Goal: Task Accomplishment & Management: Use online tool/utility

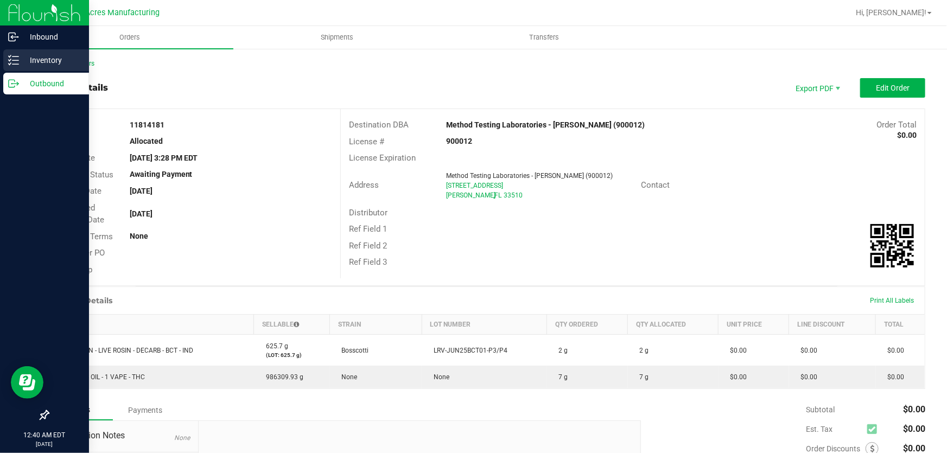
click at [15, 66] on div "Inventory" at bounding box center [46, 60] width 86 height 22
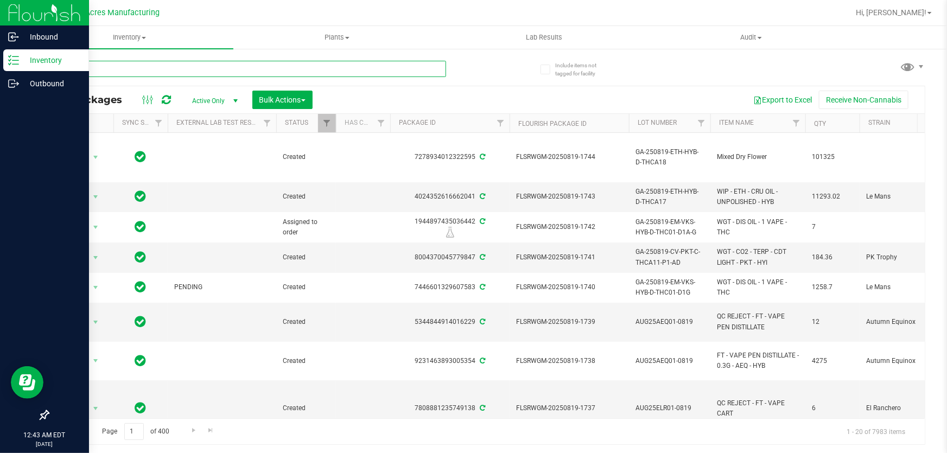
click at [235, 71] on input "text" at bounding box center [247, 69] width 398 height 16
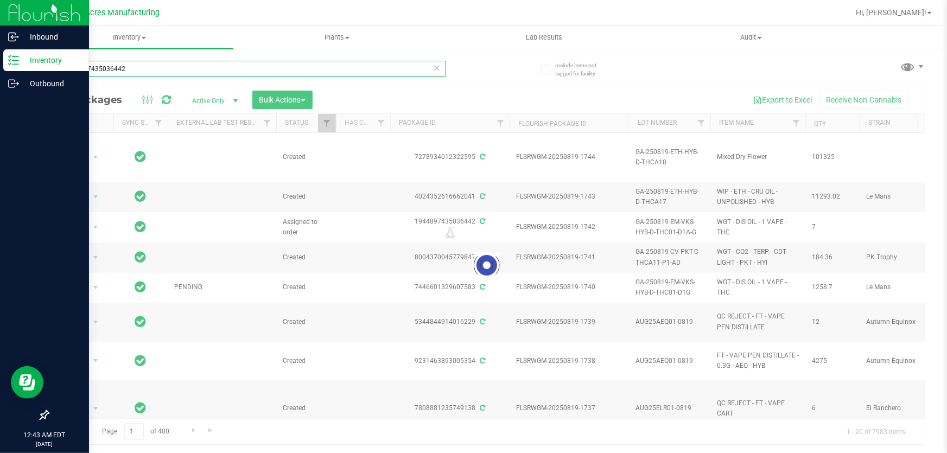
type input "1944897435036442"
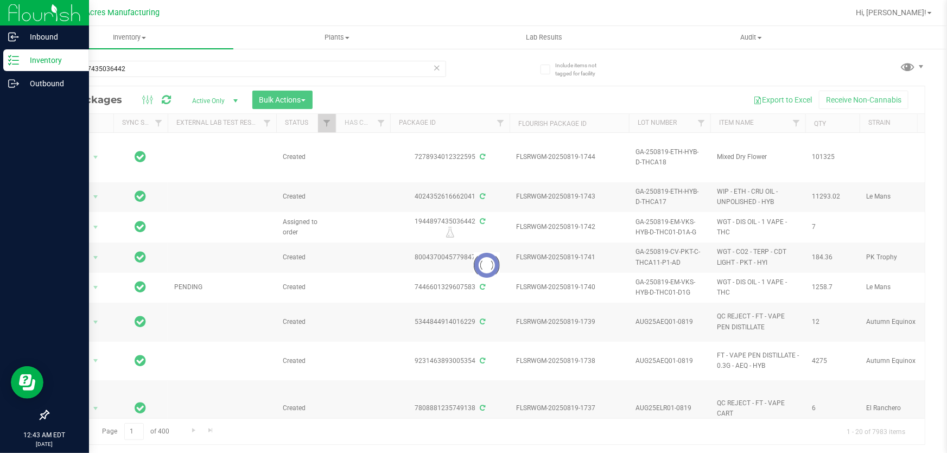
click at [437, 68] on icon at bounding box center [437, 67] width 8 height 13
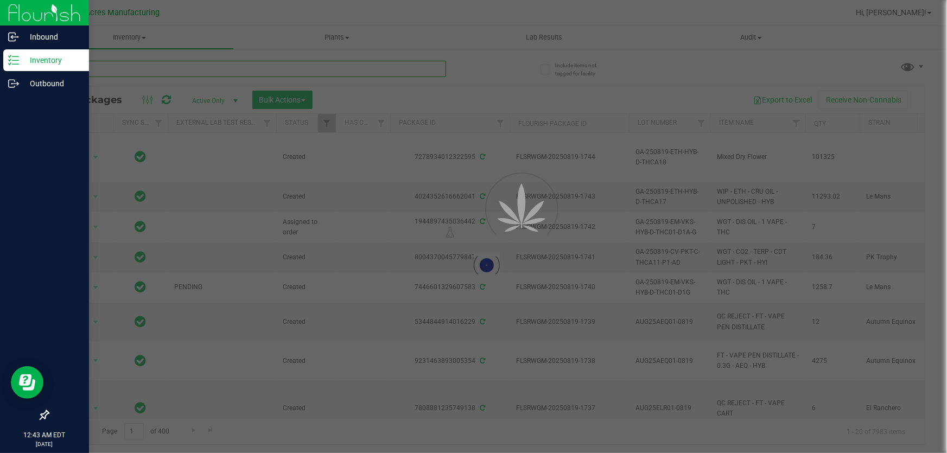
click at [368, 65] on input "text" at bounding box center [247, 69] width 398 height 16
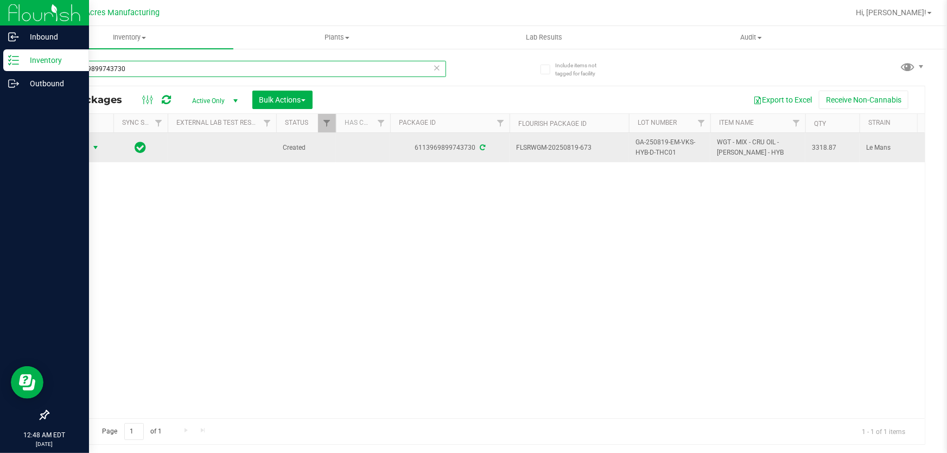
type input "6113969899743730"
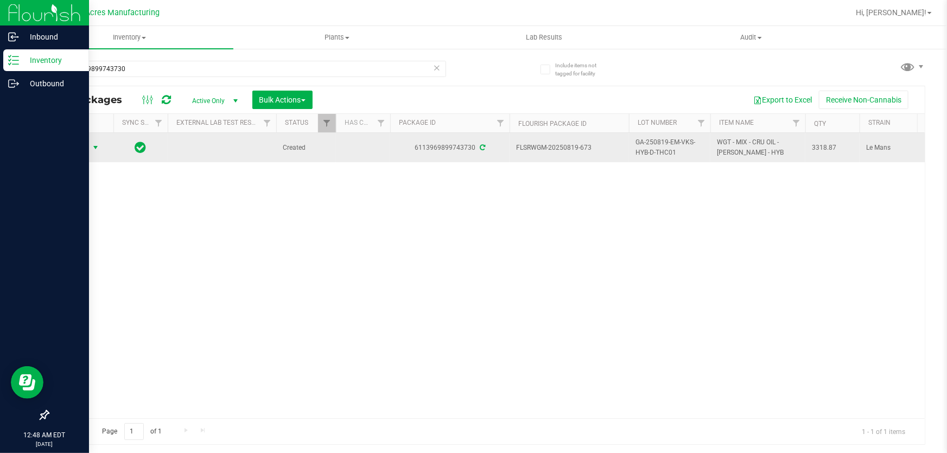
click at [86, 145] on span "Action" at bounding box center [73, 147] width 29 height 15
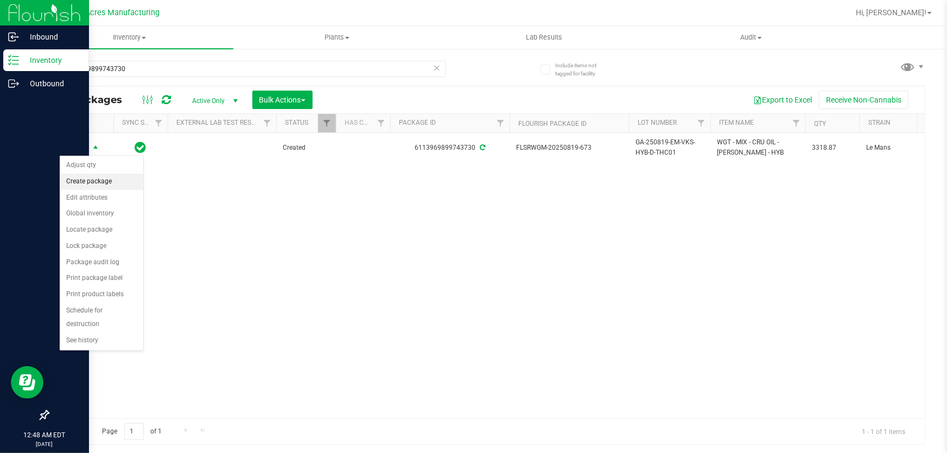
click at [116, 183] on li "Create package" at bounding box center [102, 182] width 84 height 16
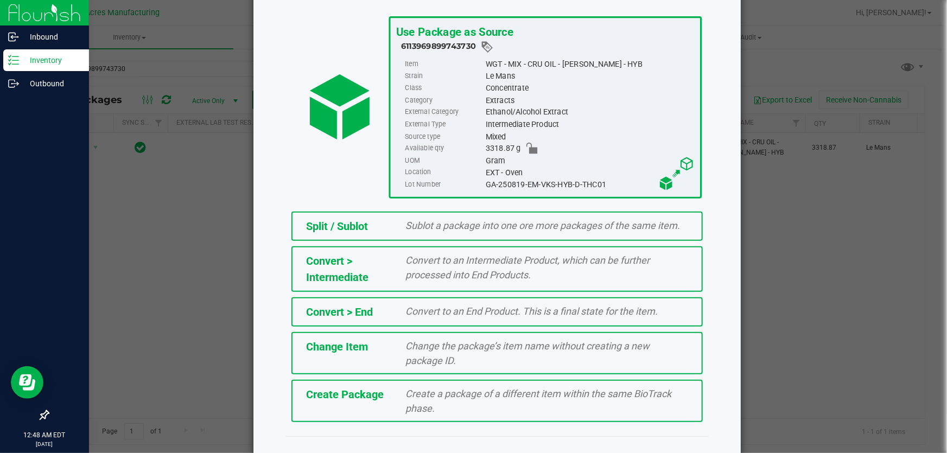
scroll to position [73, 0]
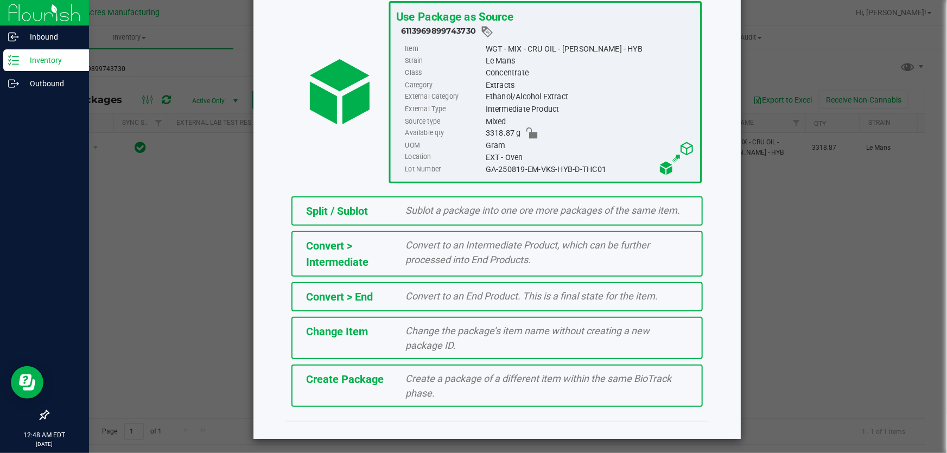
click at [497, 402] on div "Create Package Create a package of a different item within the same BioTrack ph…" at bounding box center [496, 386] width 411 height 42
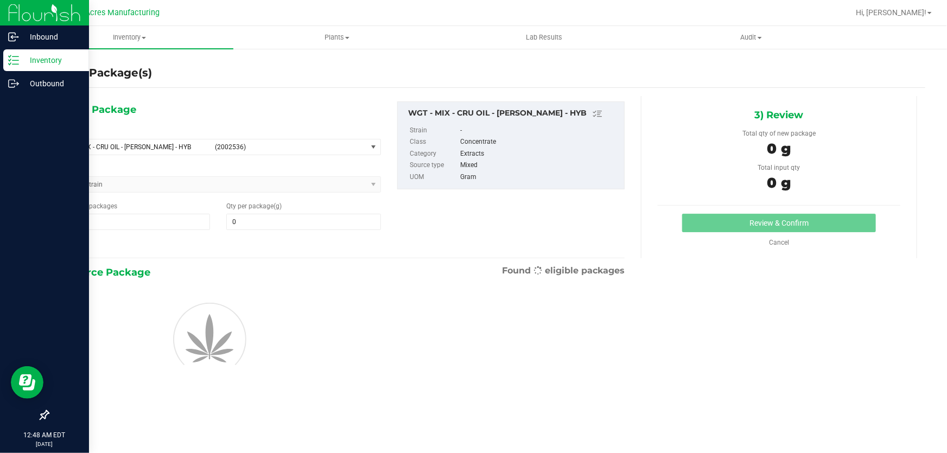
type input "0.0000"
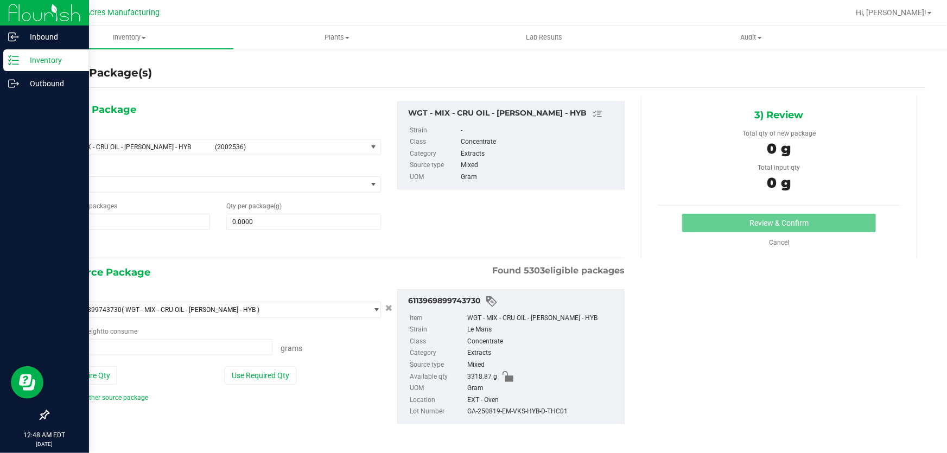
type input "0.0000 g"
click at [368, 152] on span "select" at bounding box center [374, 146] width 14 height 15
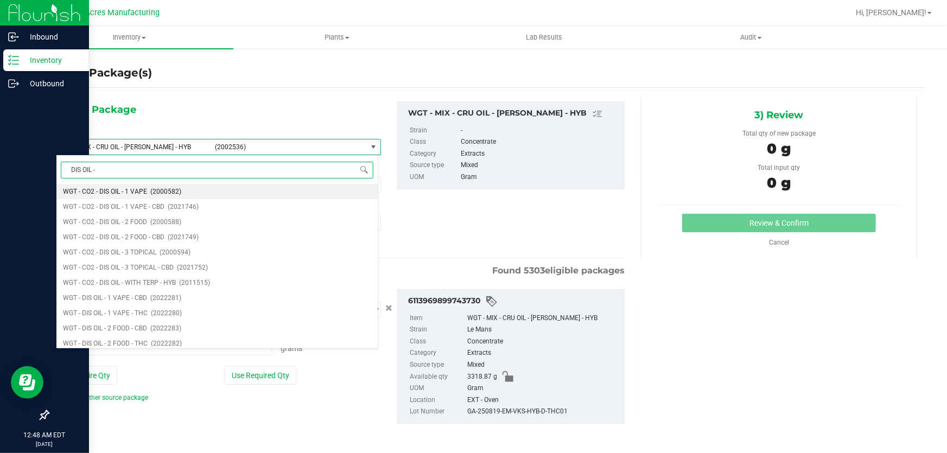
type input "DIS OIL - 2"
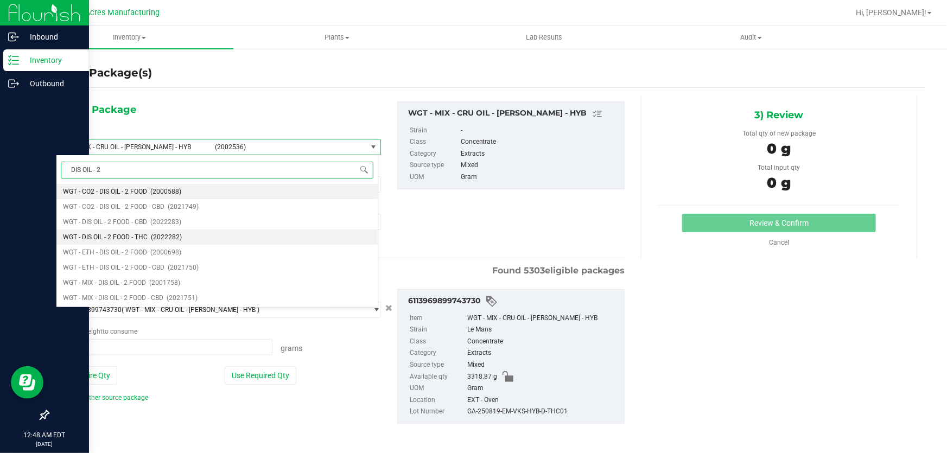
click at [115, 236] on span "WGT - DIS OIL - 2 FOOD - THC" at bounding box center [105, 237] width 85 height 8
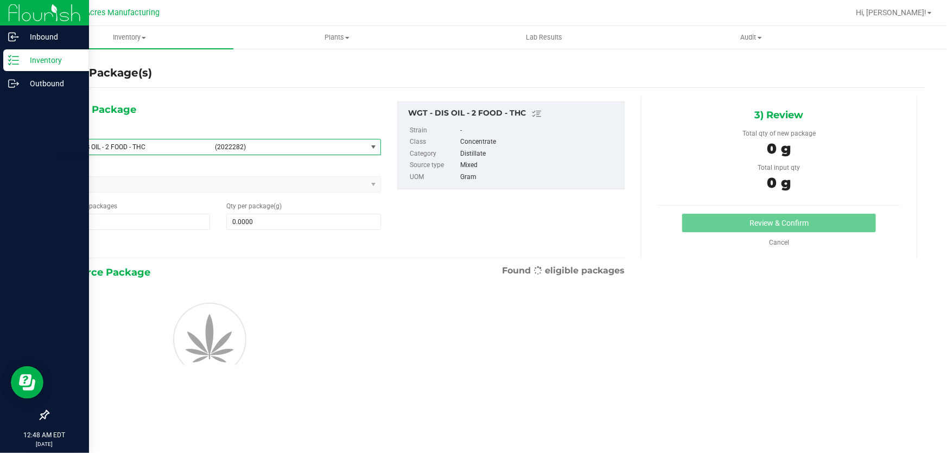
type input "0.0000"
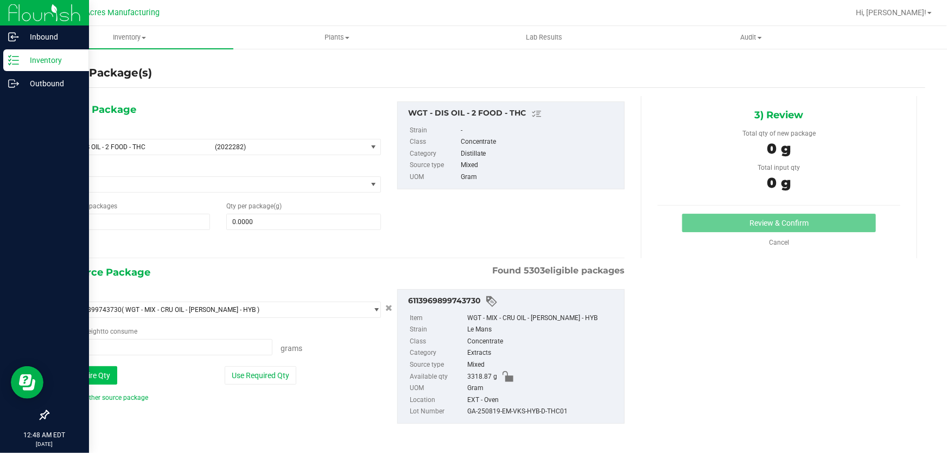
click at [97, 374] on button "Use Entire Qty" at bounding box center [86, 375] width 61 height 18
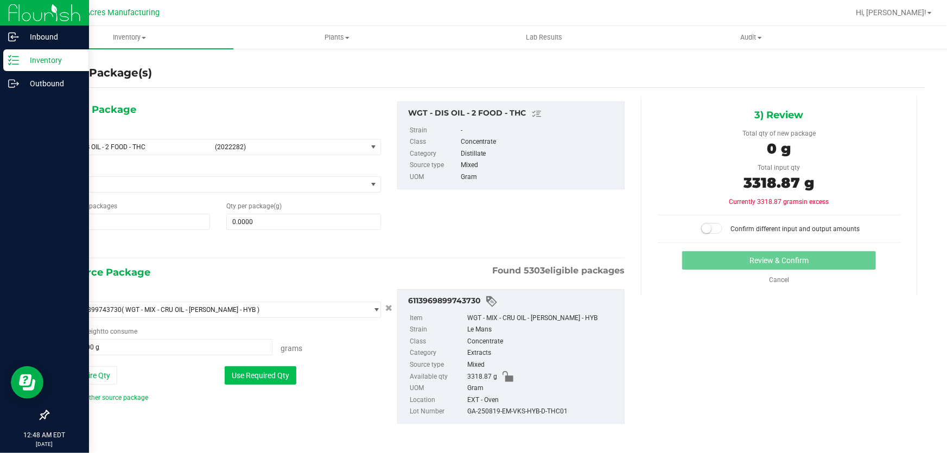
click at [248, 366] on button "Use Required Qty" at bounding box center [261, 375] width 72 height 18
type input "0.0000 g"
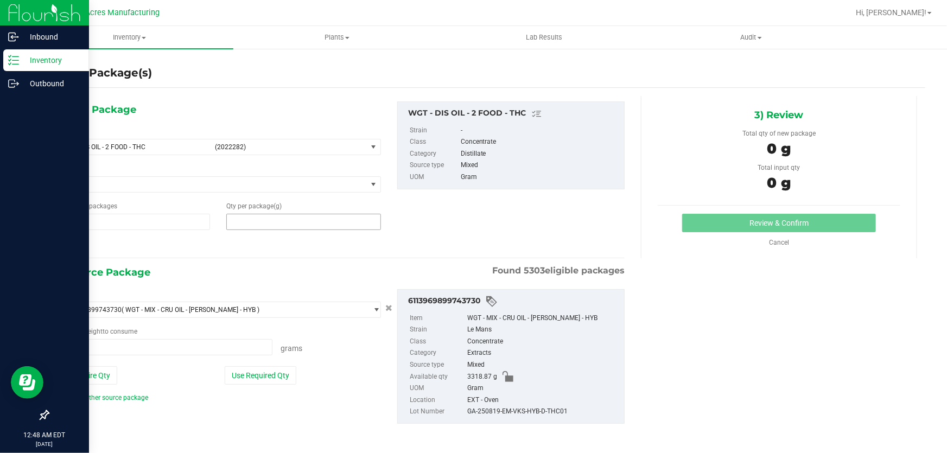
click at [275, 223] on span at bounding box center [303, 222] width 154 height 16
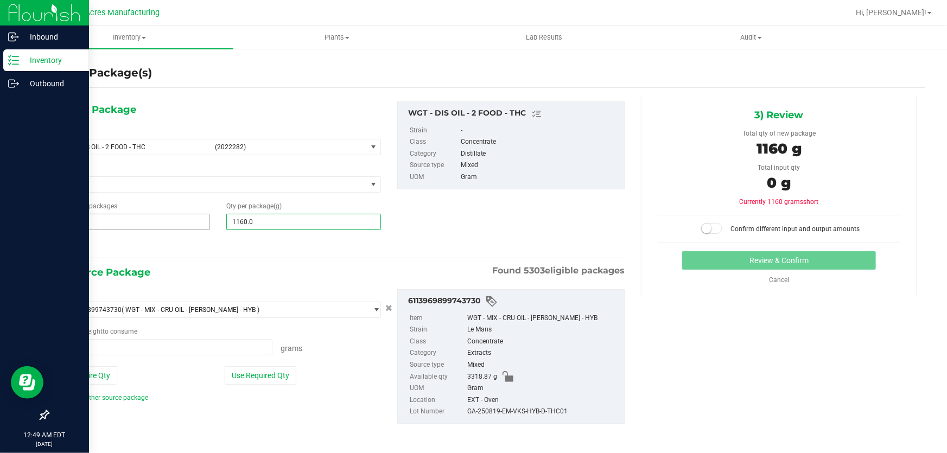
type input "1160.04"
type input "1,160.0400"
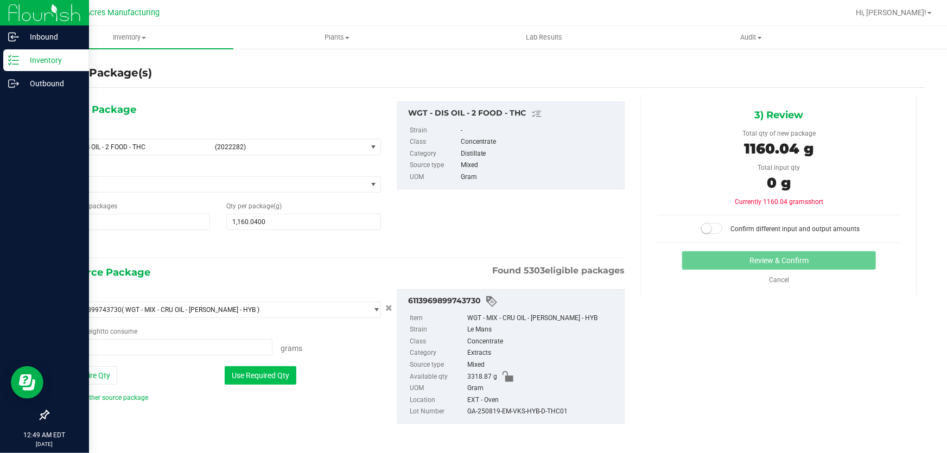
click at [278, 369] on button "Use Required Qty" at bounding box center [261, 375] width 72 height 18
type input "1160.0400 g"
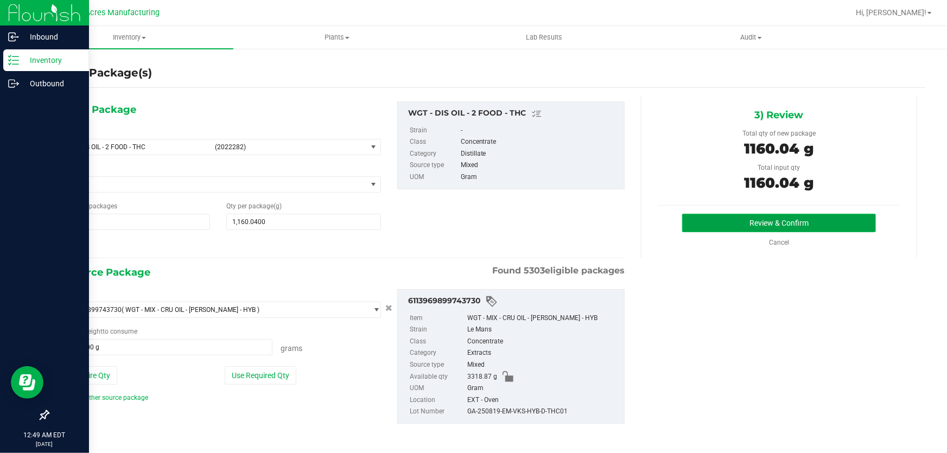
click at [815, 221] on button "Review & Confirm" at bounding box center [779, 223] width 194 height 18
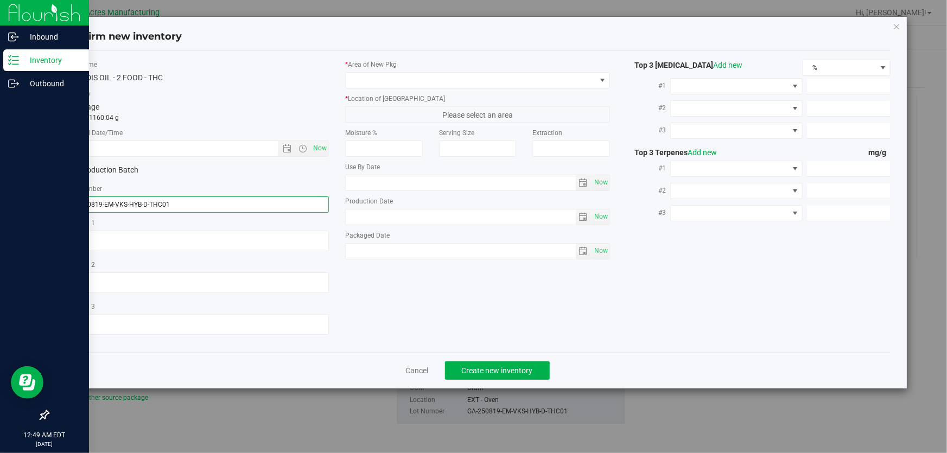
click at [251, 198] on input "GA-250819-EM-VKS-HYB-D-THC01" at bounding box center [197, 204] width 264 height 16
type input "GA-250819-EM-VKS-HYB-D-THC01-D2A"
click at [318, 150] on span "Now" at bounding box center [320, 148] width 18 height 16
type input "[DATE] 12:49 AM"
click at [423, 81] on span at bounding box center [471, 80] width 250 height 15
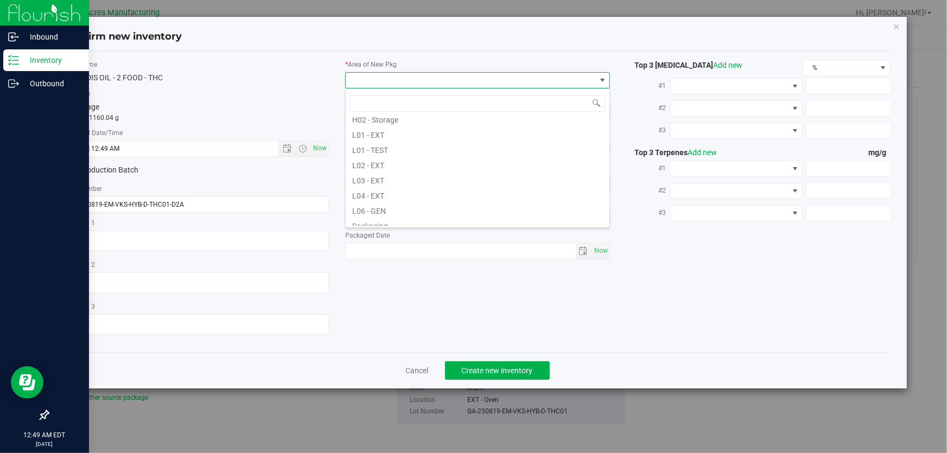
scroll to position [197, 0]
click at [406, 168] on li "L03 - EXT" at bounding box center [478, 170] width 264 height 15
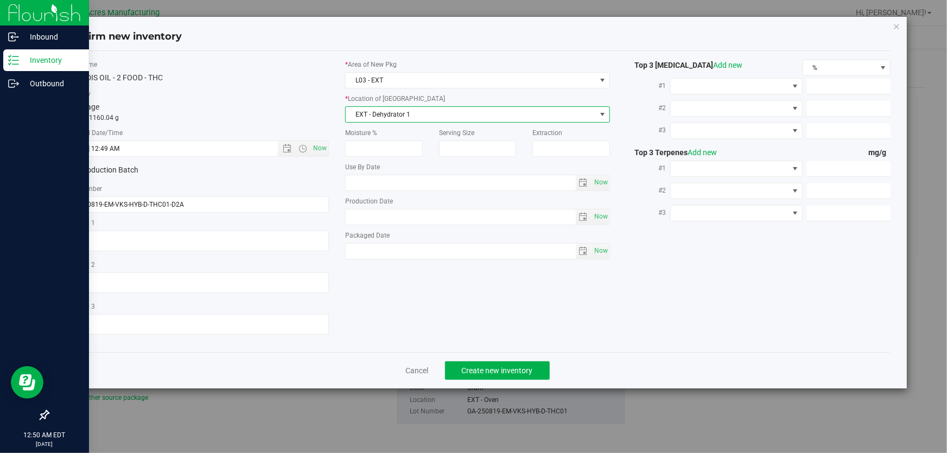
click at [429, 111] on span "EXT - Dehydrator 1" at bounding box center [471, 114] width 250 height 15
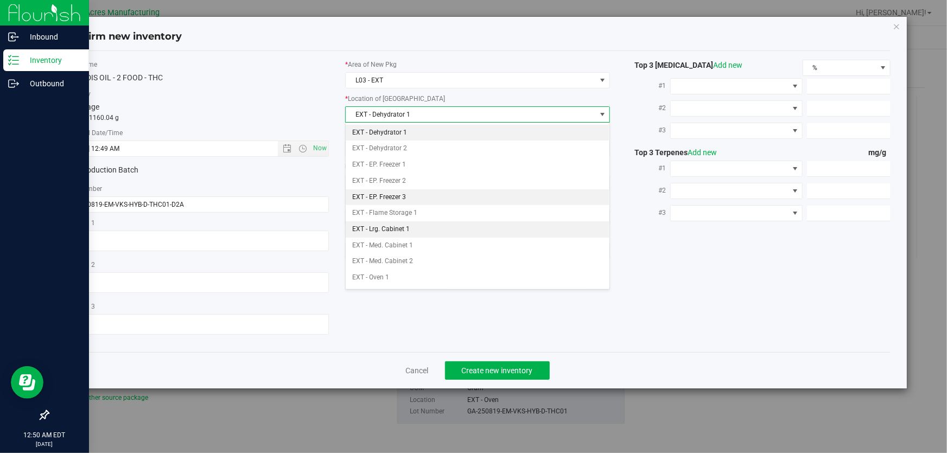
click at [421, 233] on \}\}_listbox "EXT - Dehydrator 1 EXT - Dehydrator 2 EXT - EP. Freezer 1 EXT - EP. Freezer 2 E…" at bounding box center [478, 310] width 264 height 371
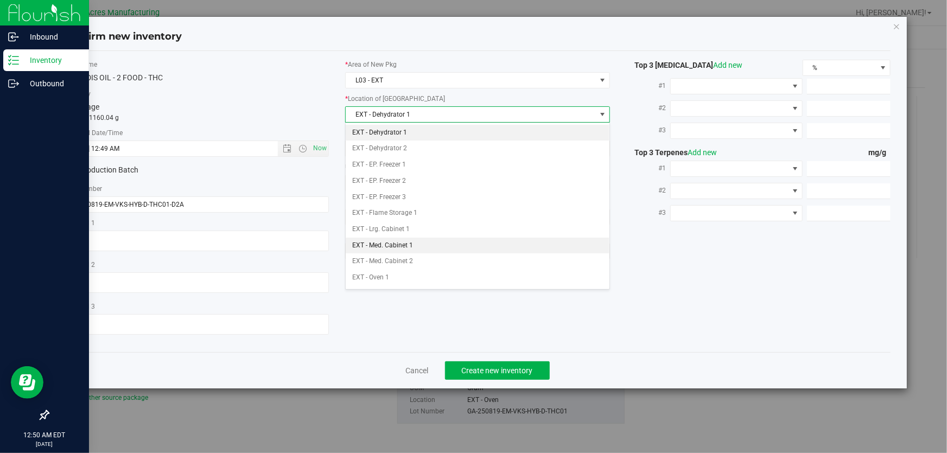
click at [421, 243] on li "EXT - Med. Cabinet 1" at bounding box center [478, 246] width 264 height 16
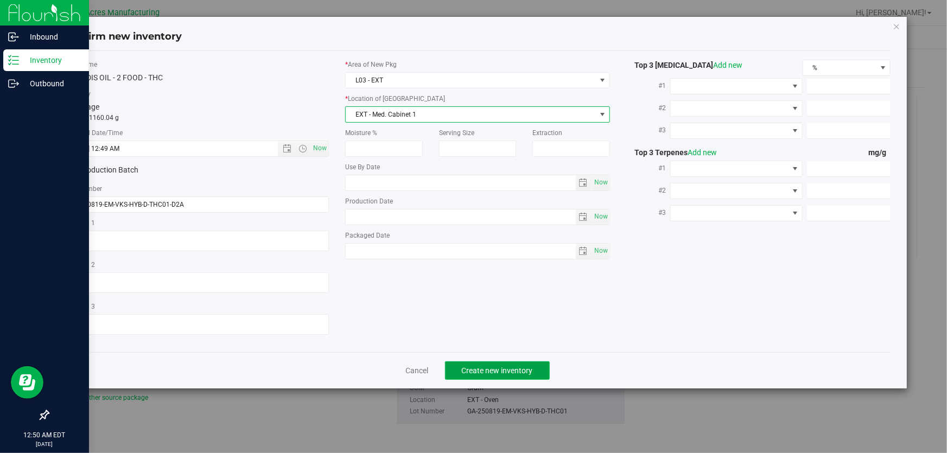
click at [500, 370] on span "Create new inventory" at bounding box center [497, 370] width 71 height 9
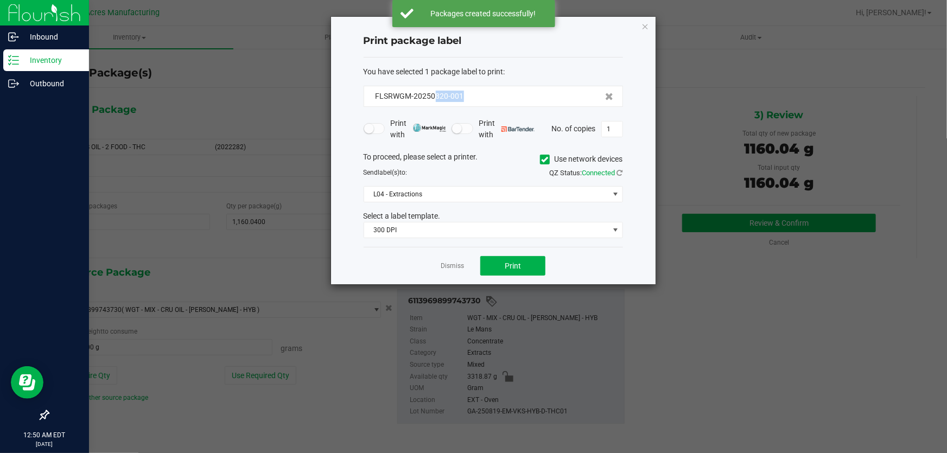
drag, startPoint x: 471, startPoint y: 97, endPoint x: 434, endPoint y: 103, distance: 37.5
click at [434, 103] on div "FLSRWGM-20250820-001" at bounding box center [492, 96] width 259 height 21
copy span "820-001"
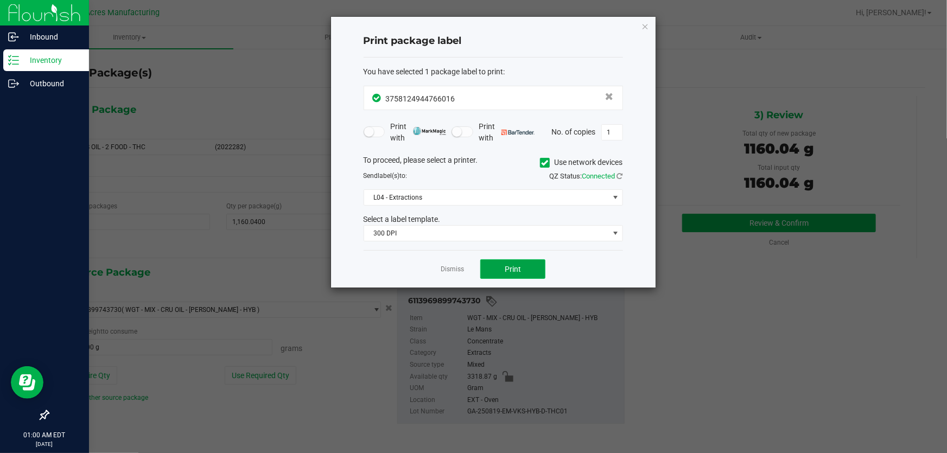
click at [526, 274] on button "Print" at bounding box center [512, 269] width 65 height 20
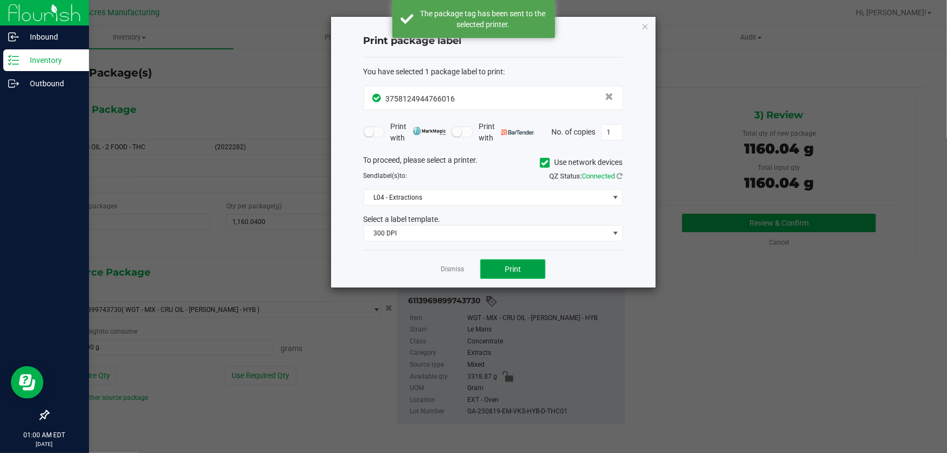
click at [526, 274] on button "Print" at bounding box center [512, 269] width 65 height 20
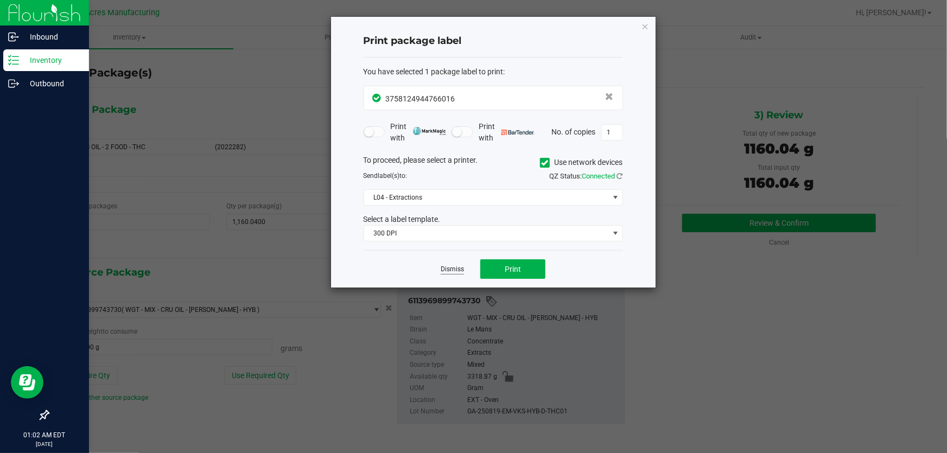
click at [445, 265] on link "Dismiss" at bounding box center [451, 269] width 23 height 9
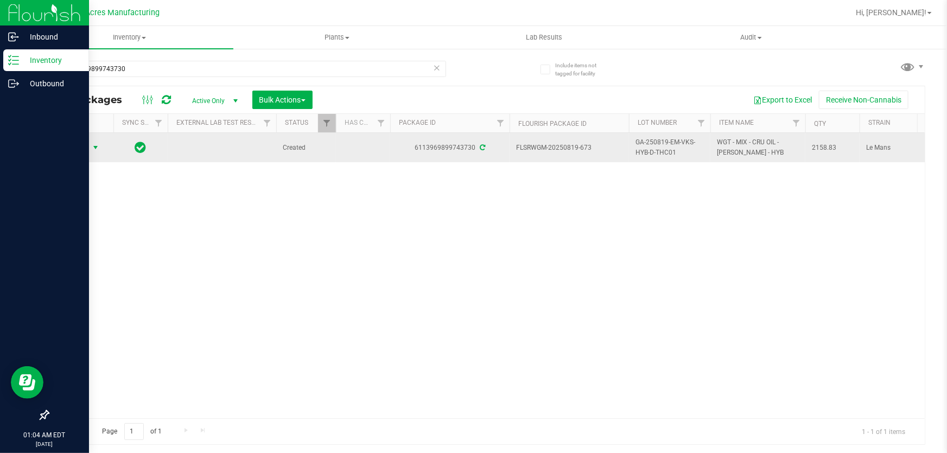
click at [98, 141] on span "select" at bounding box center [96, 147] width 14 height 15
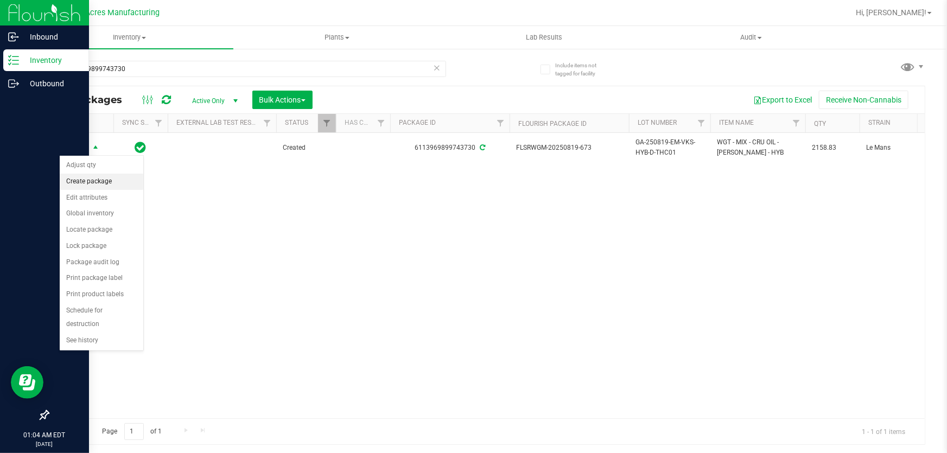
click at [110, 182] on li "Create package" at bounding box center [102, 182] width 84 height 16
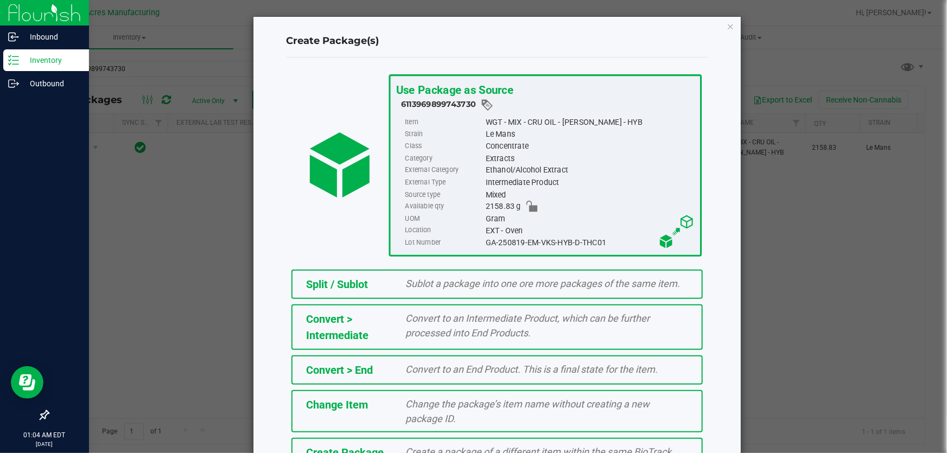
scroll to position [74, 0]
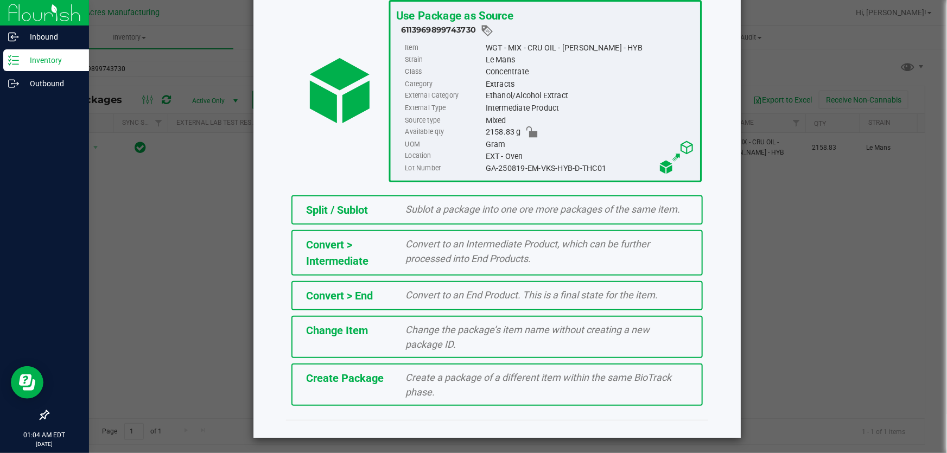
click at [516, 387] on div "Create a package of a different item within the same BioTrack phase." at bounding box center [547, 384] width 299 height 29
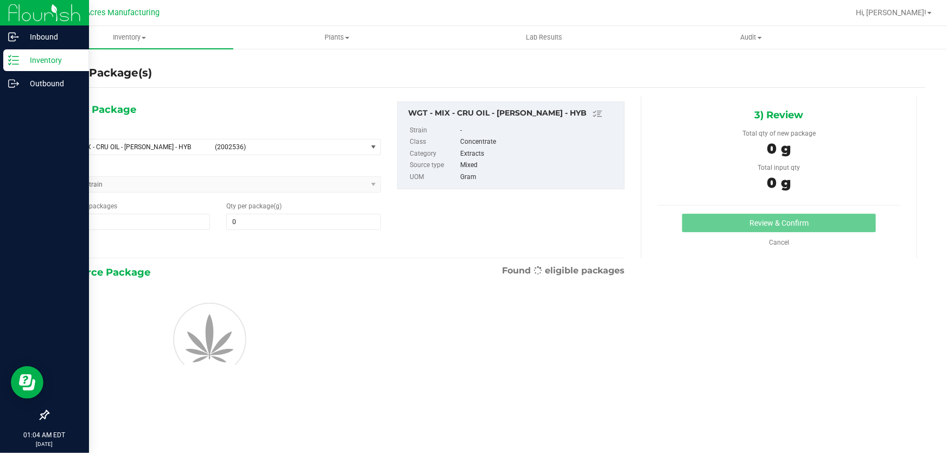
type input "0.0000"
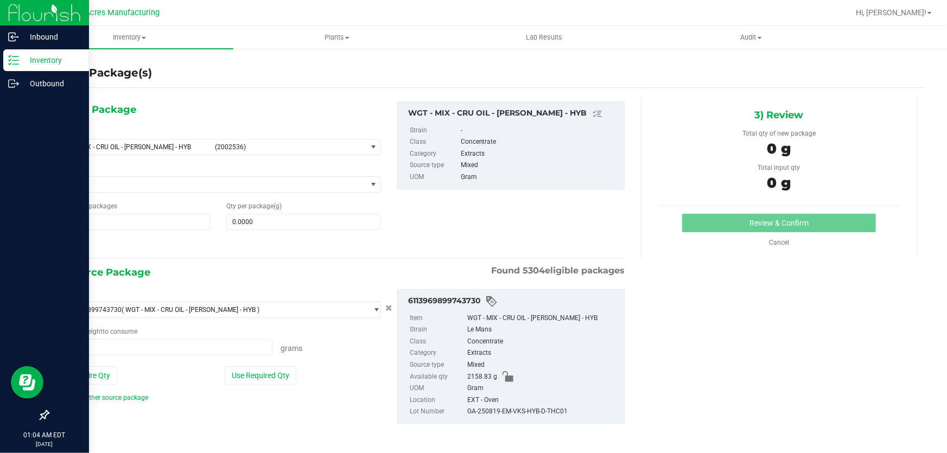
type input "0.0000 g"
click at [377, 146] on span "select" at bounding box center [374, 146] width 14 height 15
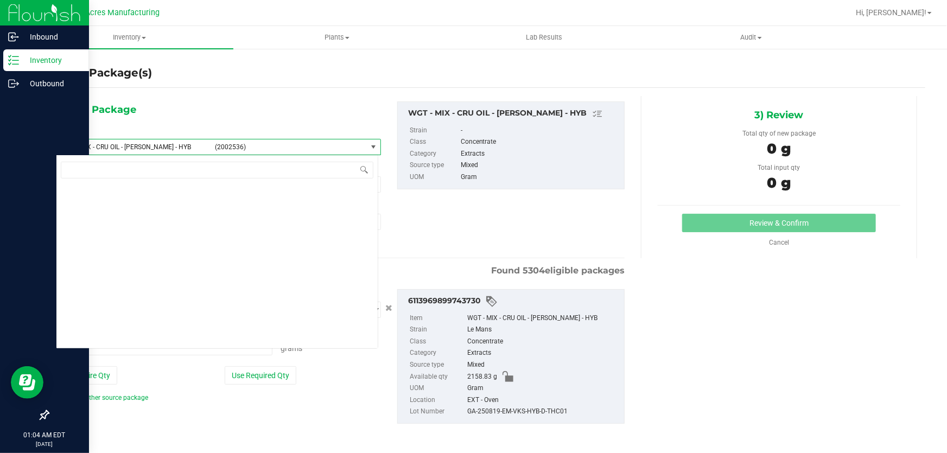
scroll to position [240135, 0]
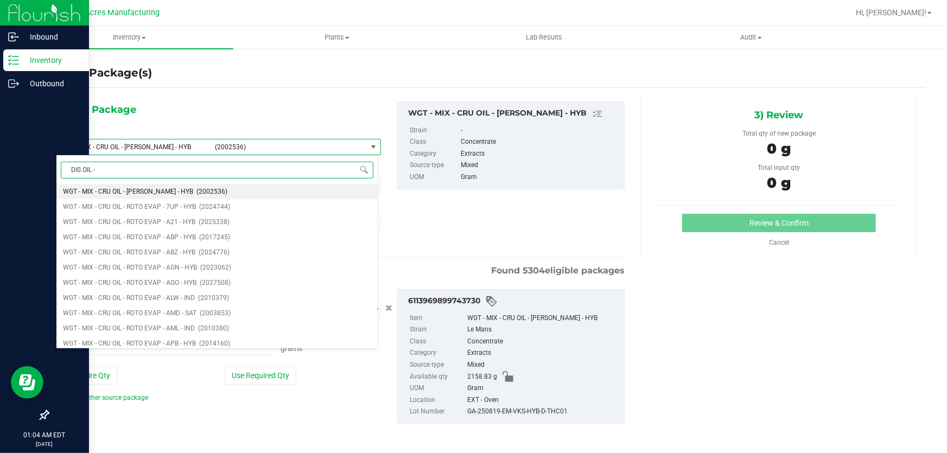
type input "DIS OIL - 3"
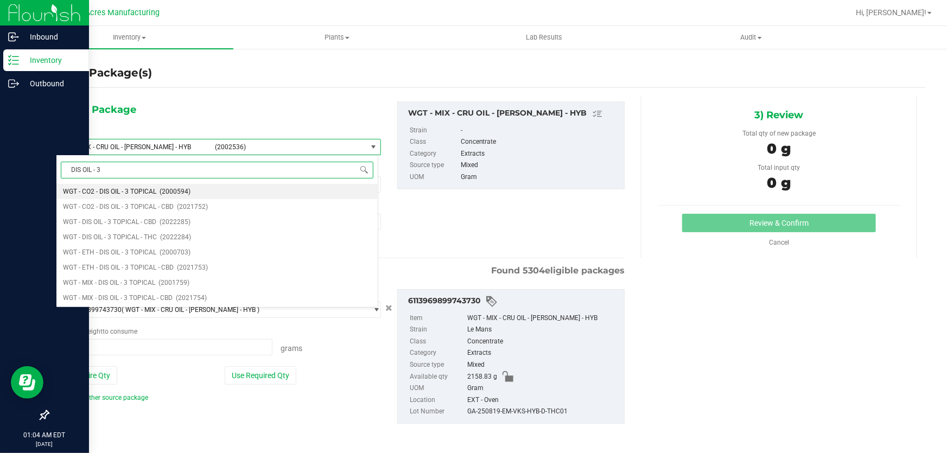
scroll to position [0, 0]
click at [188, 234] on span "(2022284)" at bounding box center [175, 237] width 31 height 8
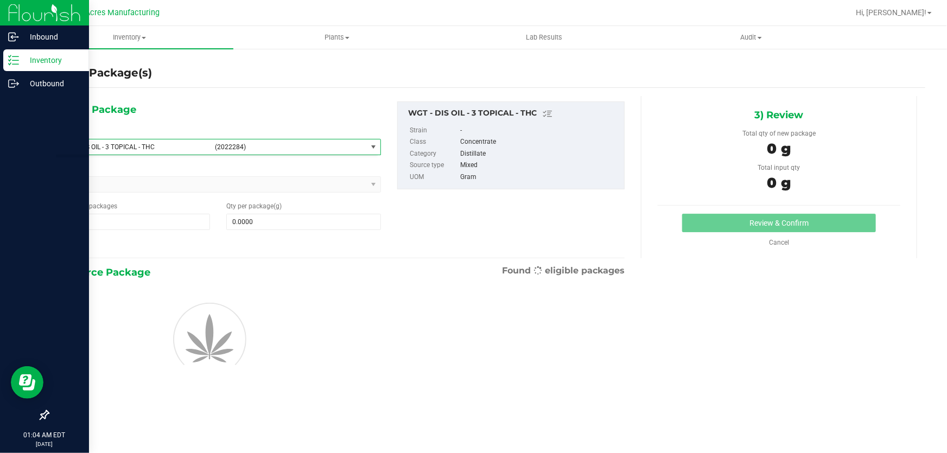
type input "0.0000"
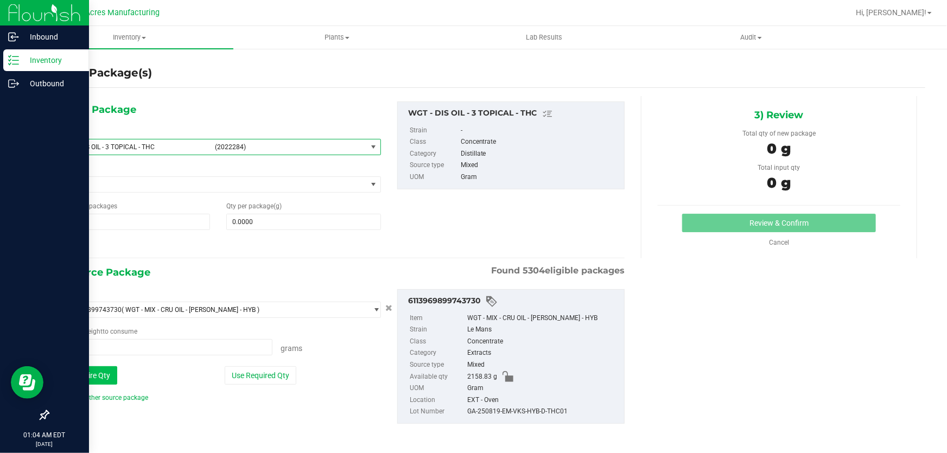
click at [78, 379] on button "Use Entire Qty" at bounding box center [86, 375] width 61 height 18
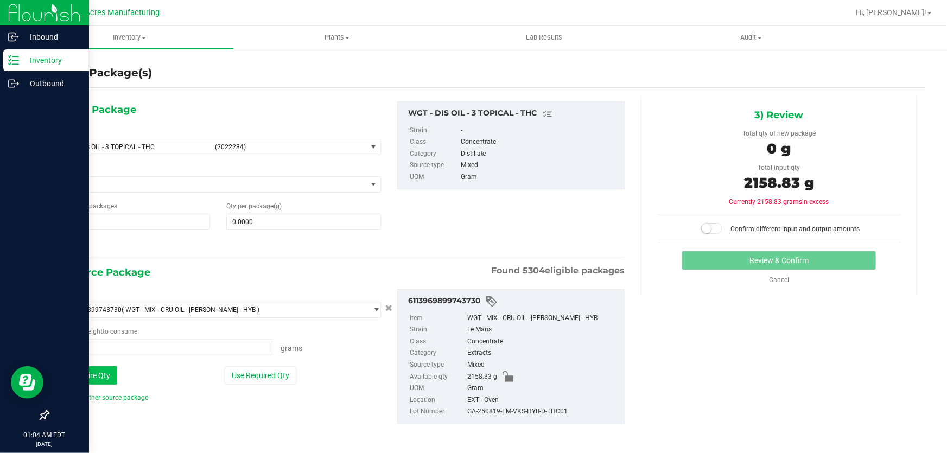
type input "2158.8300 g"
click at [315, 222] on span at bounding box center [303, 222] width 154 height 16
type input "197.7"
type input "197.7000"
click at [701, 230] on small at bounding box center [706, 228] width 10 height 10
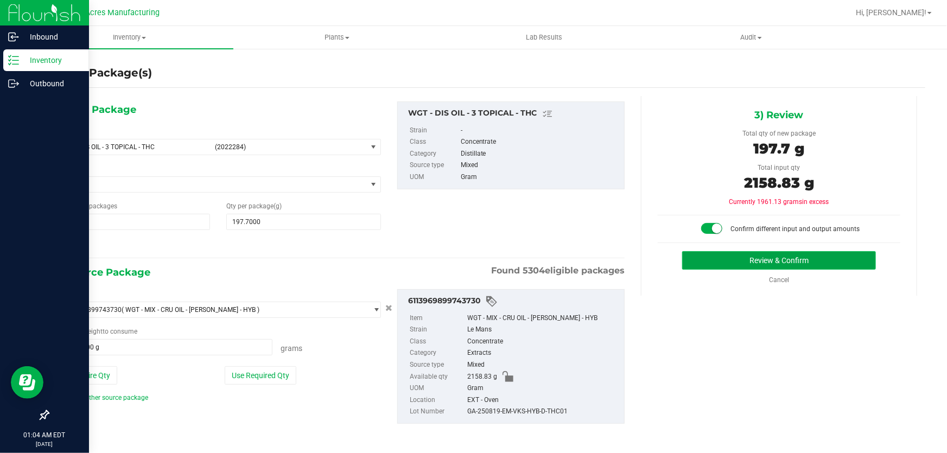
click at [711, 254] on button "Review & Confirm" at bounding box center [779, 260] width 194 height 18
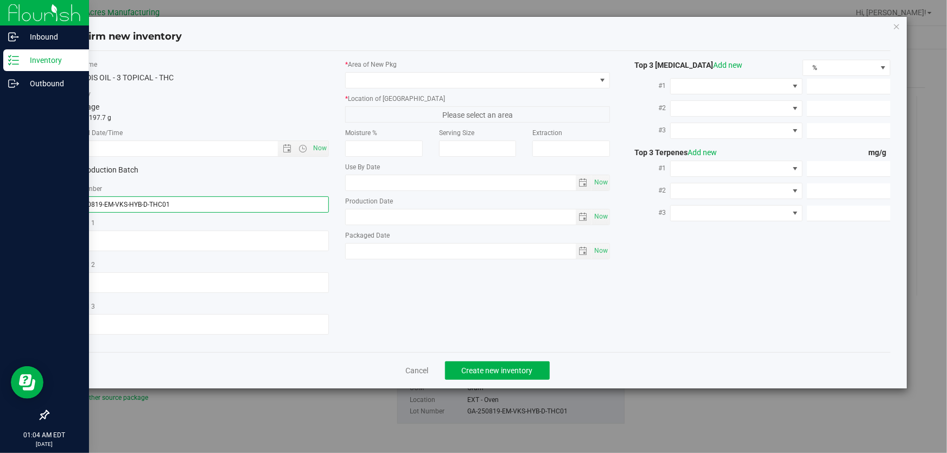
click at [265, 196] on input "GA-250819-EM-VKS-HYB-D-THC01" at bounding box center [197, 204] width 264 height 16
type input "GA-250819-EM-VKS-HYB-D-THC01-D3A"
click at [324, 146] on span "Now" at bounding box center [320, 148] width 18 height 16
type input "[DATE] 1:04 AM"
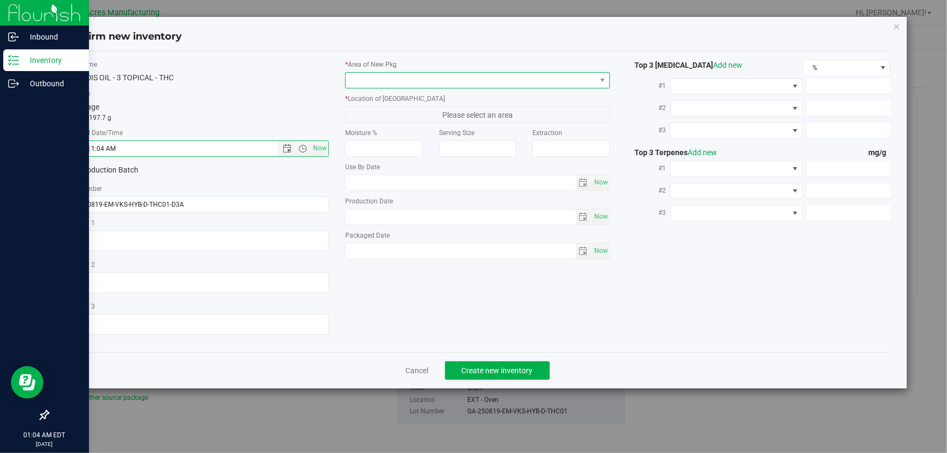
click at [446, 76] on span at bounding box center [471, 80] width 250 height 15
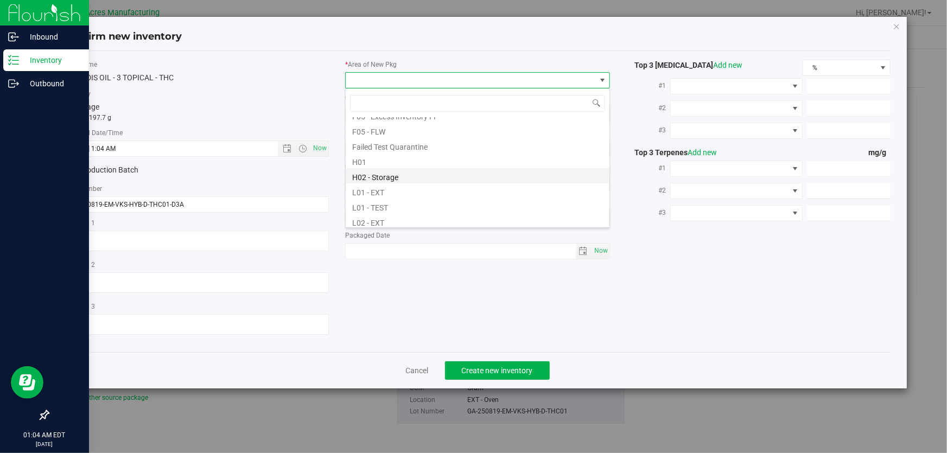
scroll to position [148, 0]
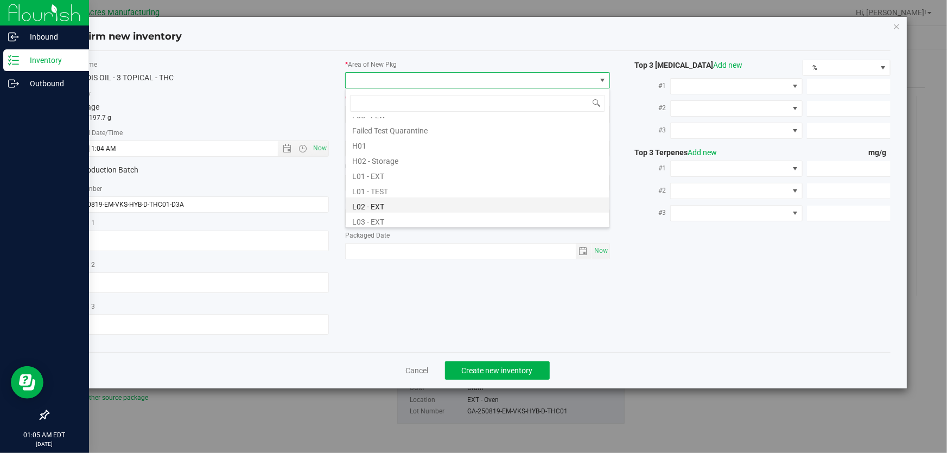
click at [391, 209] on li "L02 - EXT" at bounding box center [478, 204] width 264 height 15
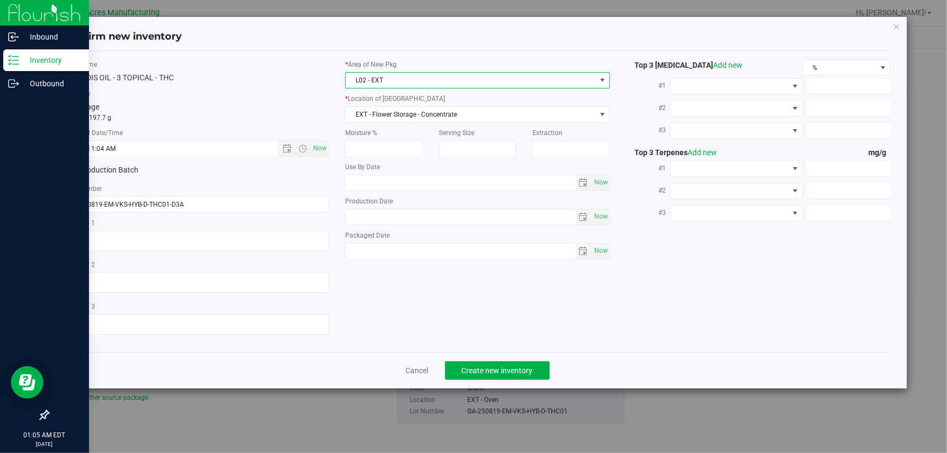
click at [431, 82] on span "L02 - EXT" at bounding box center [471, 80] width 250 height 15
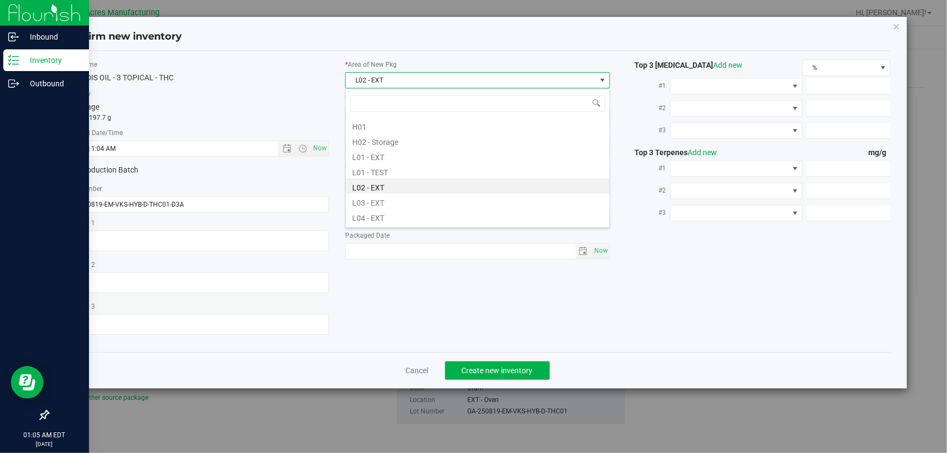
scroll to position [184, 0]
click at [425, 176] on li "L03 - EXT" at bounding box center [478, 183] width 264 height 15
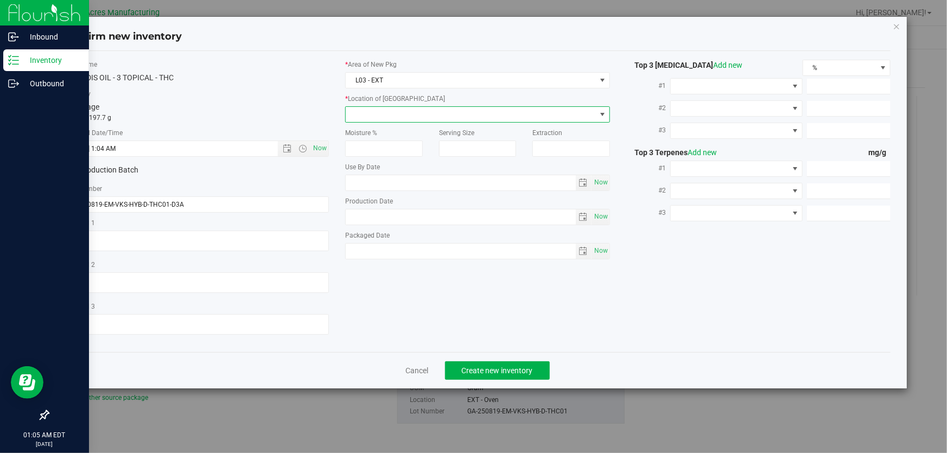
click at [432, 116] on span at bounding box center [471, 114] width 250 height 15
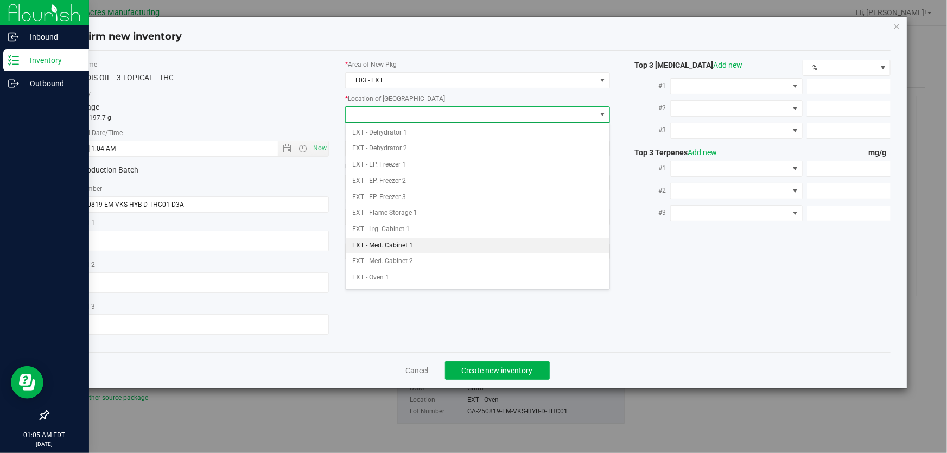
click at [415, 241] on li "EXT - Med. Cabinet 1" at bounding box center [478, 246] width 264 height 16
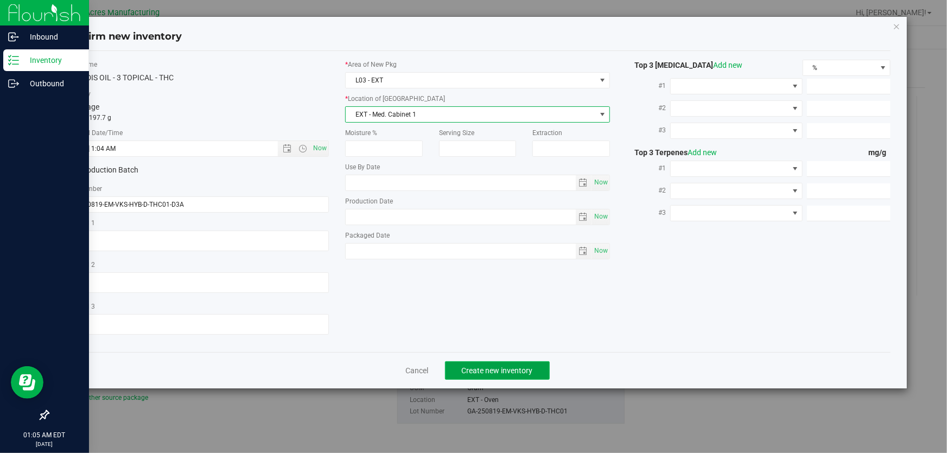
click at [488, 373] on span "Create new inventory" at bounding box center [497, 370] width 71 height 9
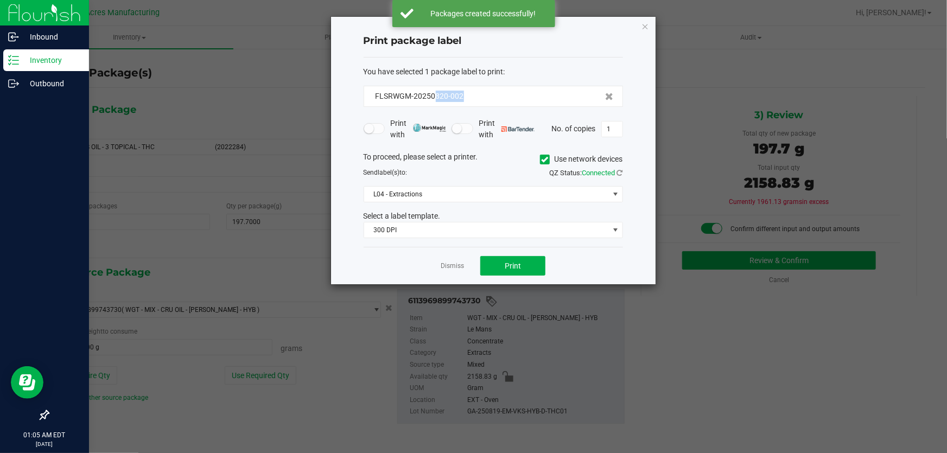
drag, startPoint x: 477, startPoint y: 101, endPoint x: 433, endPoint y: 103, distance: 43.9
click at [433, 103] on div "FLSRWGM-20250820-002" at bounding box center [492, 96] width 259 height 21
copy span "820-002"
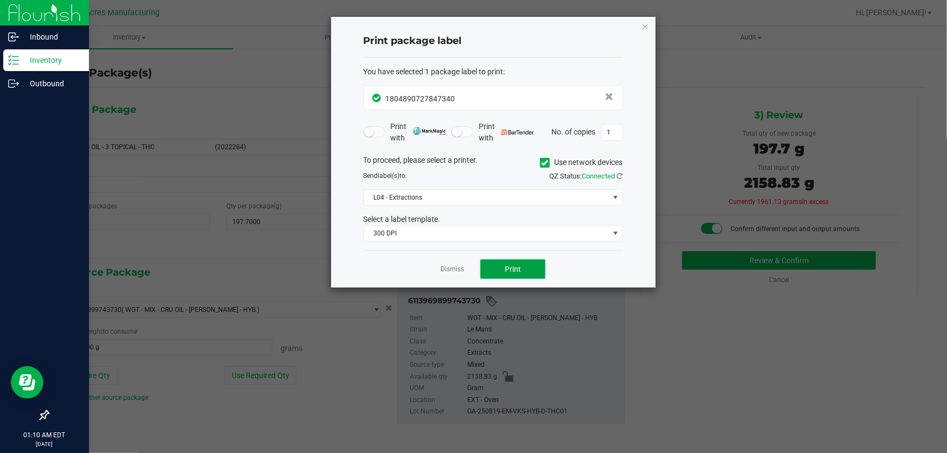
click at [520, 271] on span "Print" at bounding box center [512, 269] width 16 height 9
click at [510, 270] on span "Print" at bounding box center [512, 269] width 16 height 9
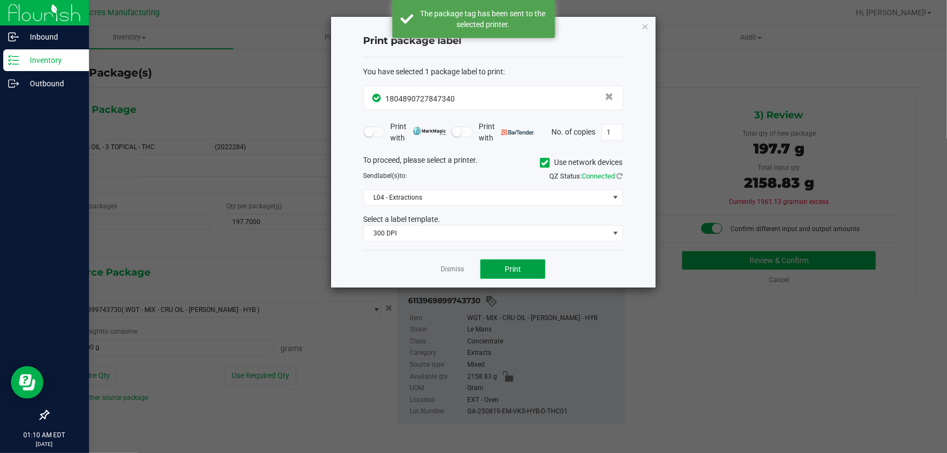
click at [510, 270] on span "Print" at bounding box center [512, 269] width 16 height 9
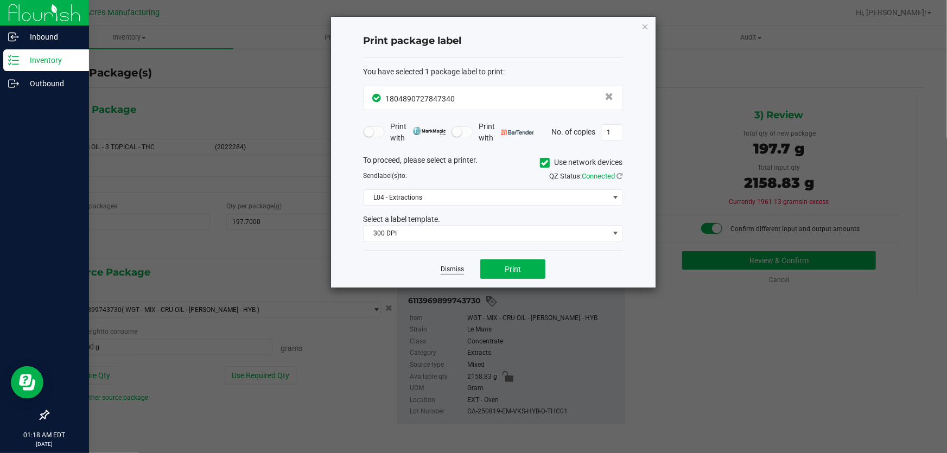
click at [458, 271] on link "Dismiss" at bounding box center [451, 269] width 23 height 9
